Goal: Information Seeking & Learning: Learn about a topic

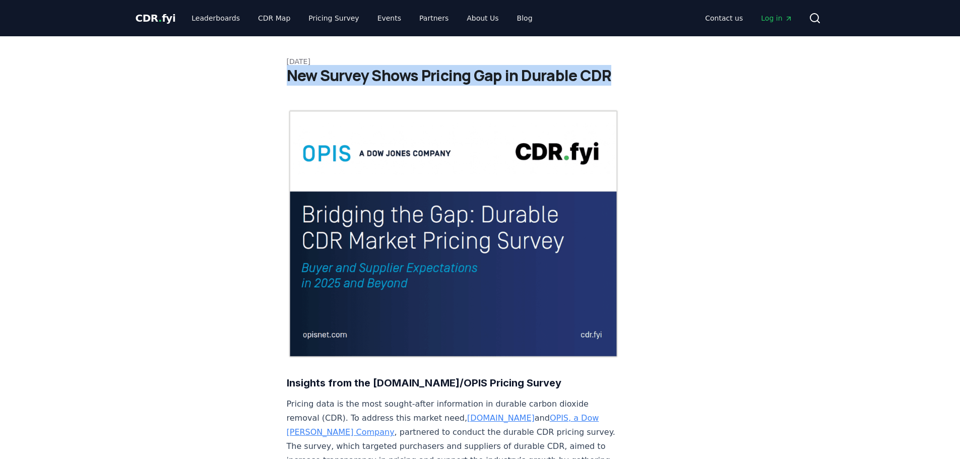
drag, startPoint x: 285, startPoint y: 72, endPoint x: 620, endPoint y: 78, distance: 334.8
copy h1 "New Survey Shows Pricing Gap in Durable CDR"
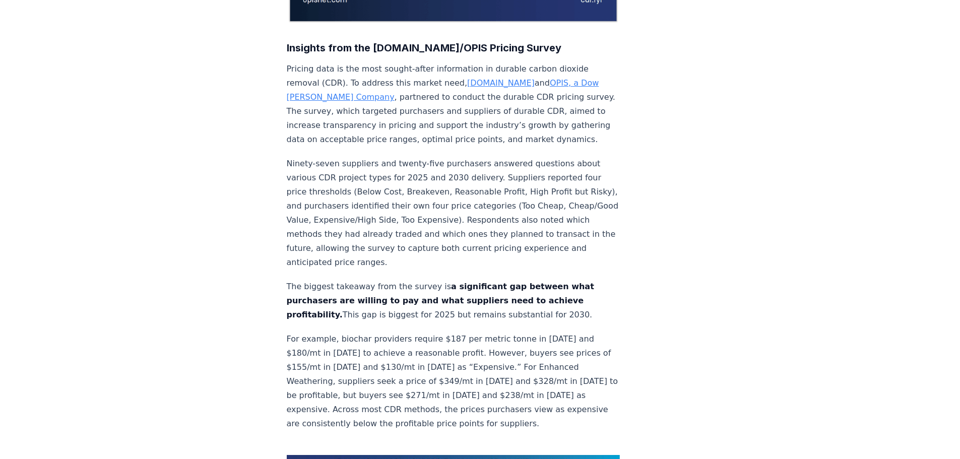
scroll to position [353, 0]
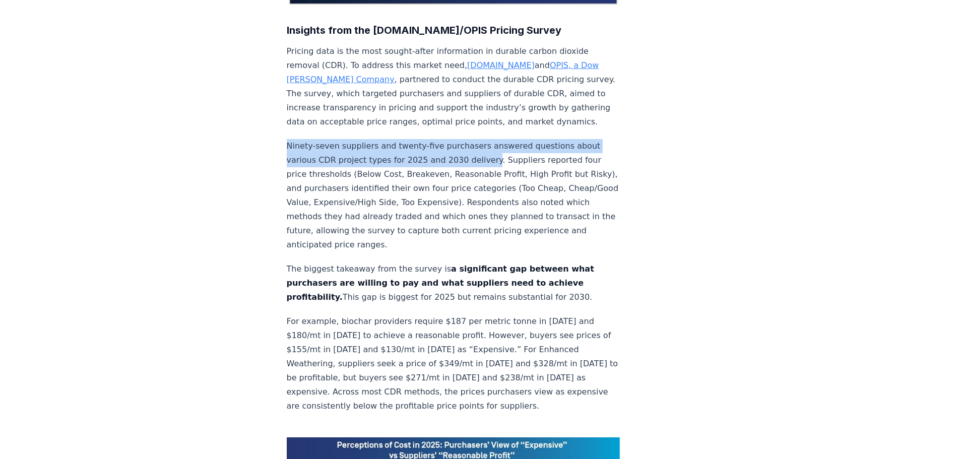
drag, startPoint x: 287, startPoint y: 112, endPoint x: 480, endPoint y: 129, distance: 194.3
click at [480, 139] on p "Ninety-seven suppliers and twenty-five purchasers answered questions about vari…" at bounding box center [454, 195] width 334 height 113
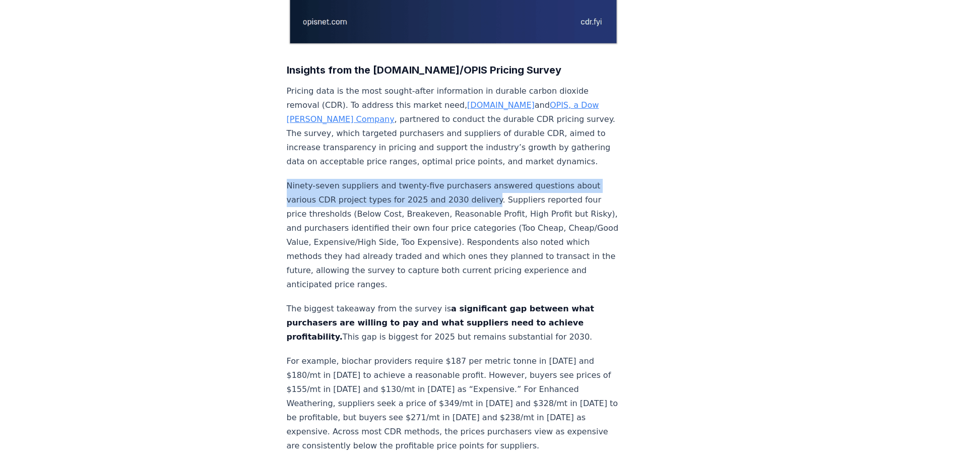
scroll to position [303, 0]
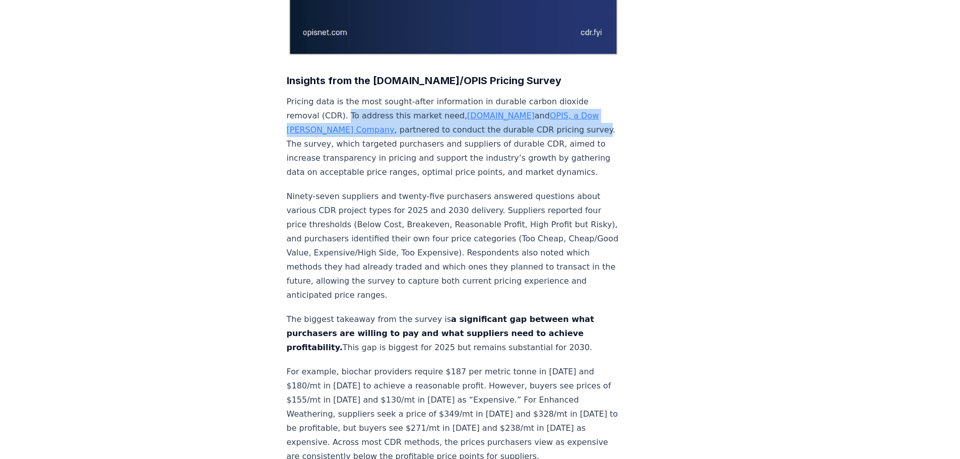
drag, startPoint x: 345, startPoint y: 82, endPoint x: 520, endPoint y: 99, distance: 176.2
click at [520, 99] on p "Pricing data is the most sought-after information in durable carbon dioxide rem…" at bounding box center [454, 137] width 334 height 85
copy p "To address this market need, [DOMAIN_NAME] and OPIS, a Dow [PERSON_NAME] Compan…"
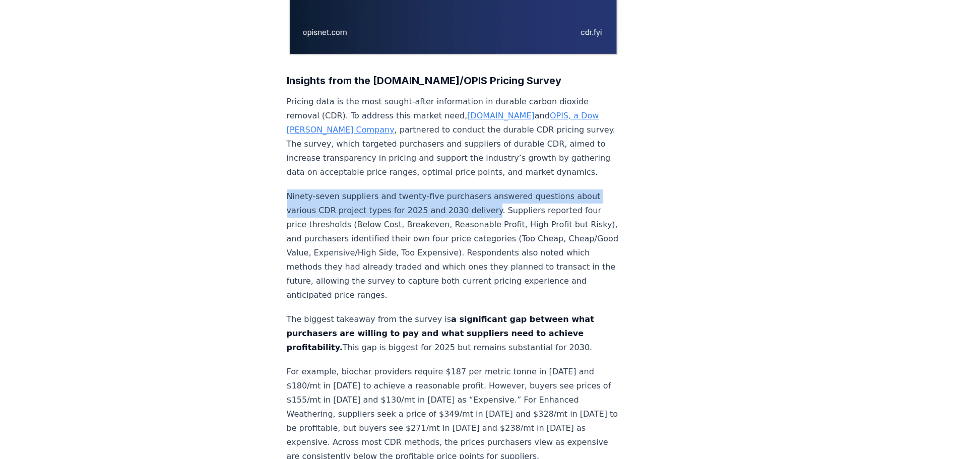
drag, startPoint x: 285, startPoint y: 165, endPoint x: 481, endPoint y: 182, distance: 196.8
copy p "Ninety-seven suppliers and twenty-five purchasers answered questions about vari…"
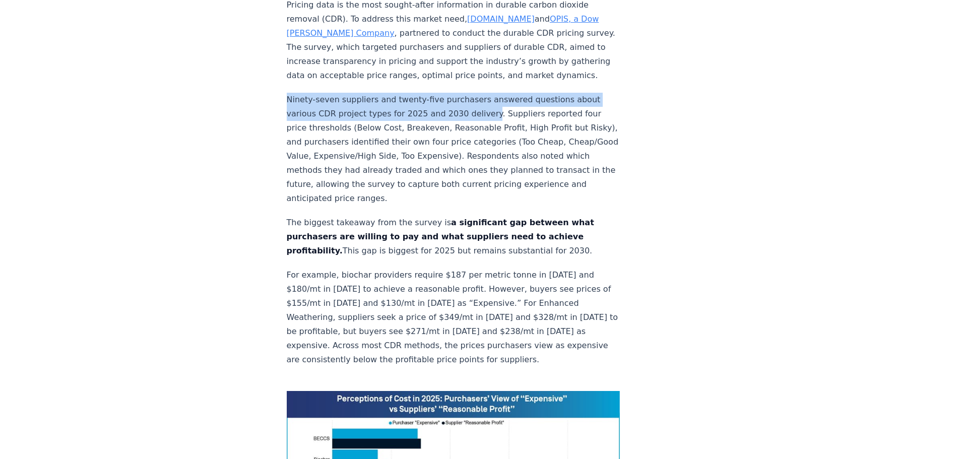
scroll to position [403, 0]
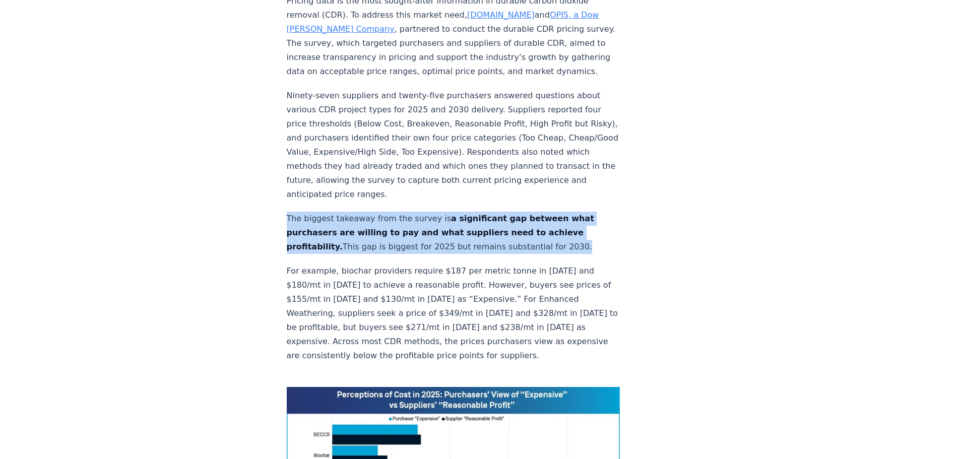
drag, startPoint x: 287, startPoint y: 185, endPoint x: 558, endPoint y: 216, distance: 272.6
click at [558, 216] on p "The biggest takeaway from the survey is a significant gap between what purchase…" at bounding box center [454, 233] width 334 height 42
copy p "The biggest takeaway from the survey is a significant gap between what purchase…"
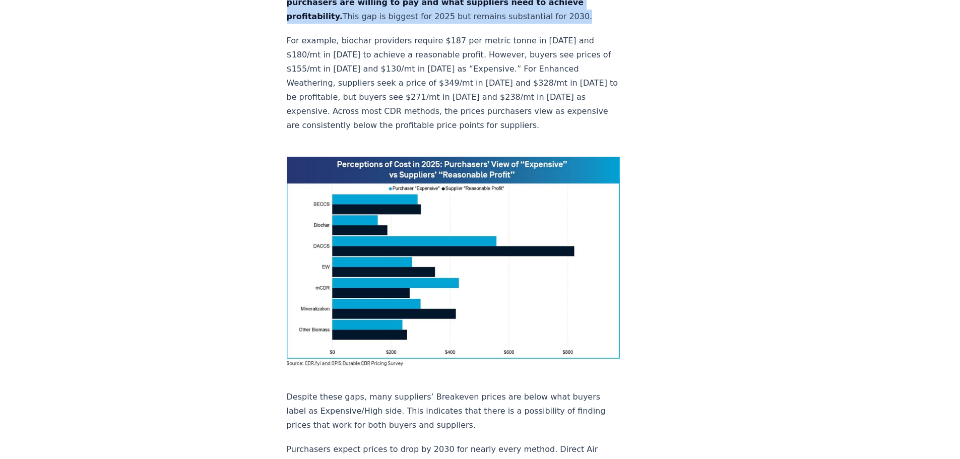
scroll to position [636, 0]
